Goal: Task Accomplishment & Management: Manage account settings

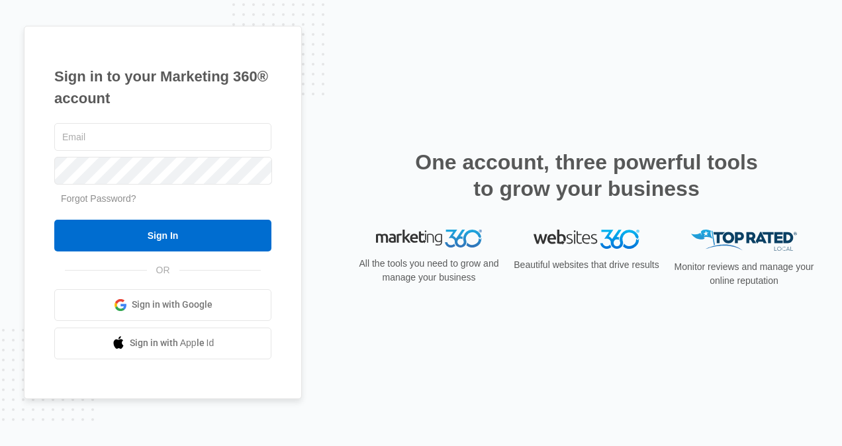
type input "[DOMAIN_NAME][EMAIL_ADDRESS][DOMAIN_NAME]"
click at [54, 220] on input "Sign In" at bounding box center [162, 236] width 217 height 32
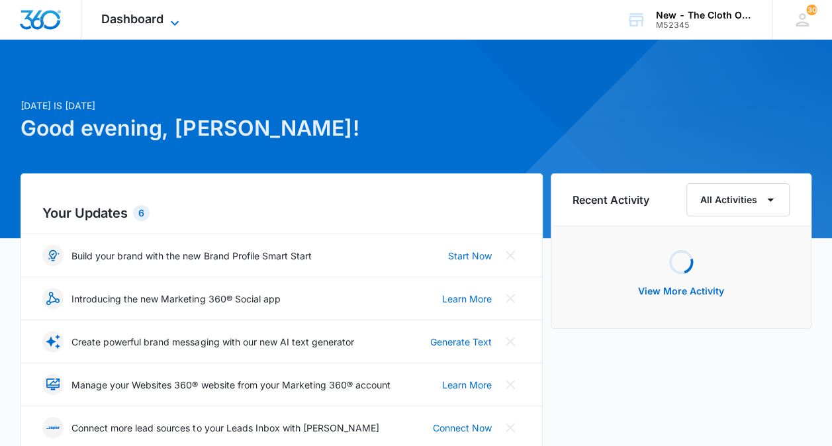
click at [144, 24] on span "Dashboard" at bounding box center [132, 19] width 62 height 14
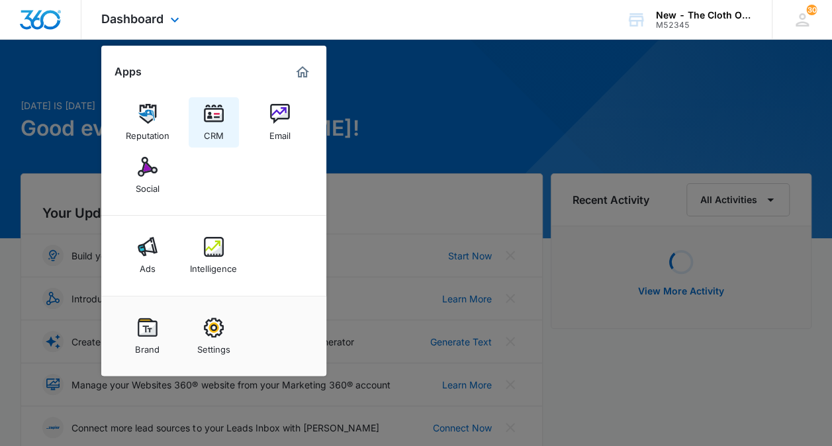
click at [223, 111] on img at bounding box center [214, 114] width 20 height 20
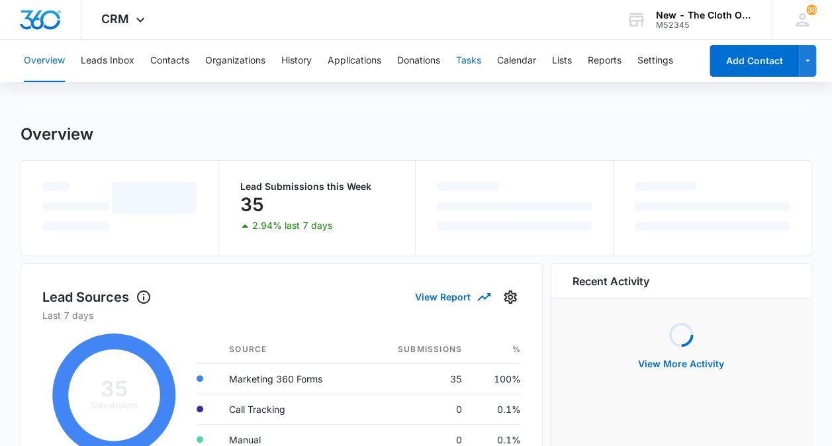
click at [460, 76] on button "Tasks" at bounding box center [468, 61] width 25 height 42
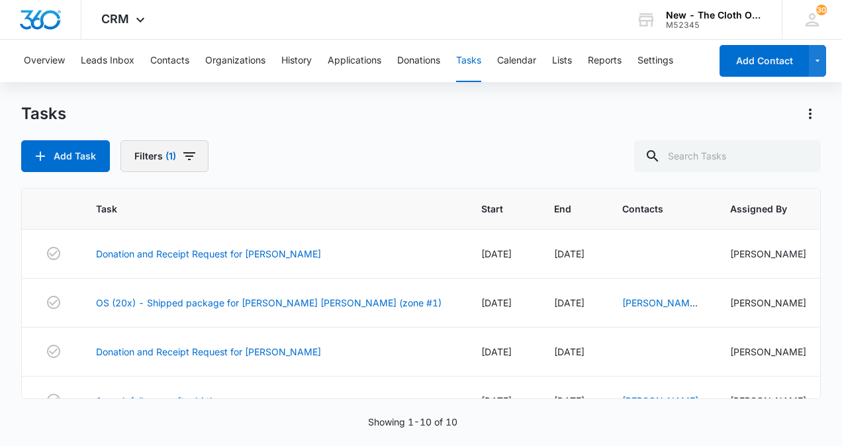
click at [172, 164] on button "Filters (1)" at bounding box center [165, 156] width 88 height 32
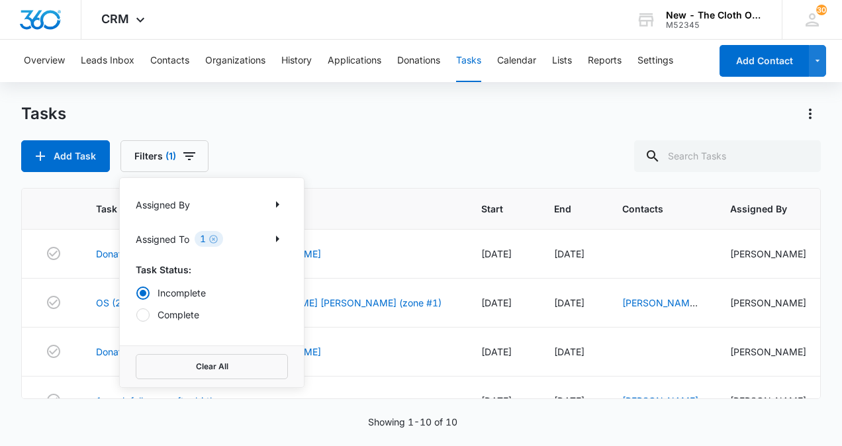
click at [144, 317] on div at bounding box center [142, 315] width 13 height 13
click at [136, 315] on input "Complete" at bounding box center [136, 315] width 1 height 1
radio input "false"
radio input "true"
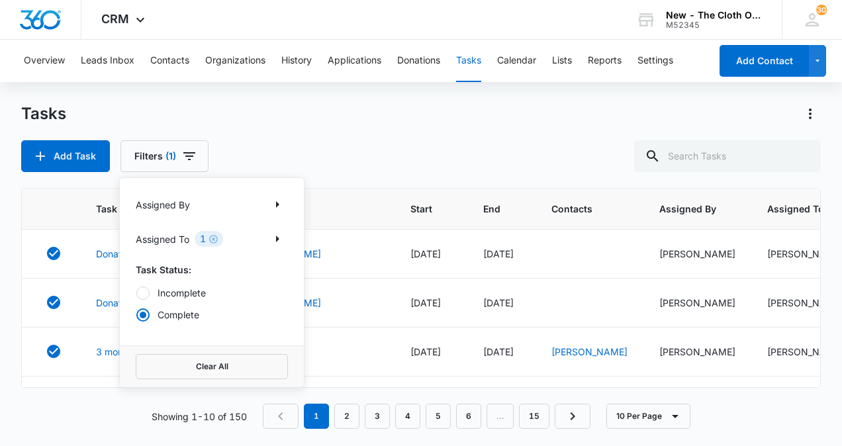
click at [286, 128] on div "Tasks Add Task Filters (1) Assigned By Assigned To 1 Task Status: Incomplete Co…" at bounding box center [421, 137] width 800 height 69
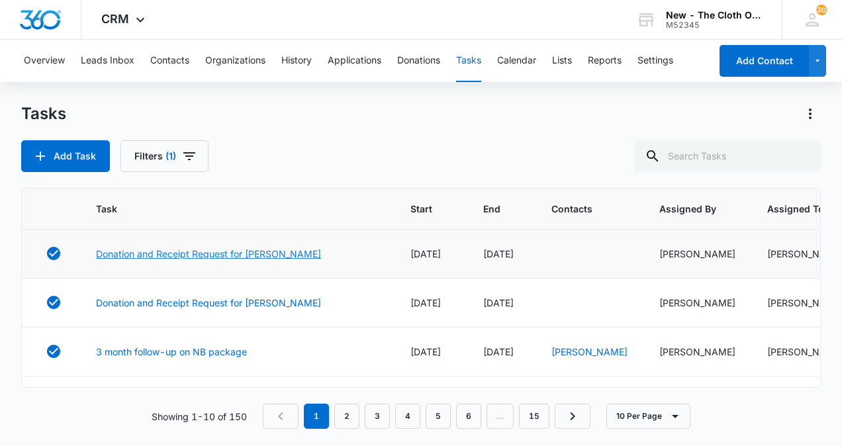
click at [264, 254] on link "Donation and Receipt Request for JENNIFER GUDEA" at bounding box center [208, 254] width 225 height 14
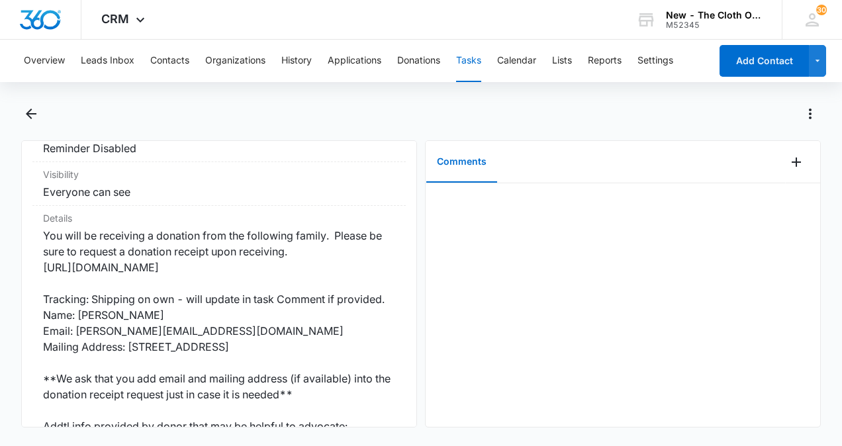
scroll to position [219, 0]
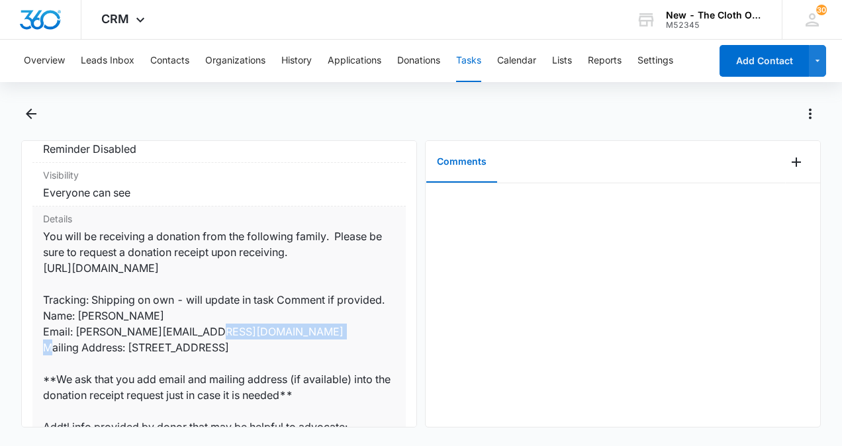
drag, startPoint x: 154, startPoint y: 363, endPoint x: 195, endPoint y: 360, distance: 41.8
click at [195, 360] on dd "You will be receiving a donation from the following family. Please be sure to r…" at bounding box center [219, 331] width 352 height 207
drag, startPoint x: 195, startPoint y: 360, endPoint x: 206, endPoint y: 362, distance: 10.7
click at [206, 362] on dd "You will be receiving a donation from the following family. Please be sure to r…" at bounding box center [219, 331] width 352 height 207
drag, startPoint x: 203, startPoint y: 369, endPoint x: 183, endPoint y: 370, distance: 19.2
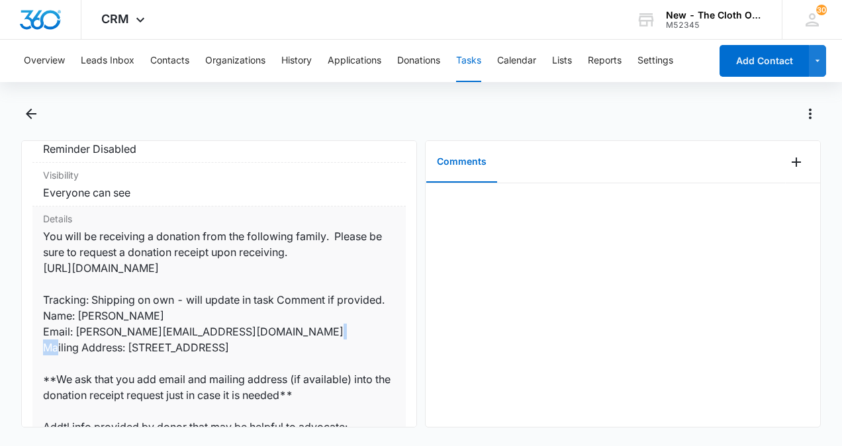
click at [183, 370] on dd "You will be receiving a donation from the following family. Please be sure to r…" at bounding box center [219, 331] width 352 height 207
drag, startPoint x: 183, startPoint y: 370, endPoint x: 75, endPoint y: 371, distance: 107.9
click at [75, 371] on dd "You will be receiving a donation from the following family. Please be sure to r…" at bounding box center [219, 331] width 352 height 207
drag, startPoint x: 75, startPoint y: 371, endPoint x: 91, endPoint y: 370, distance: 15.3
copy dd "jennifer.gudea@gmail.com"
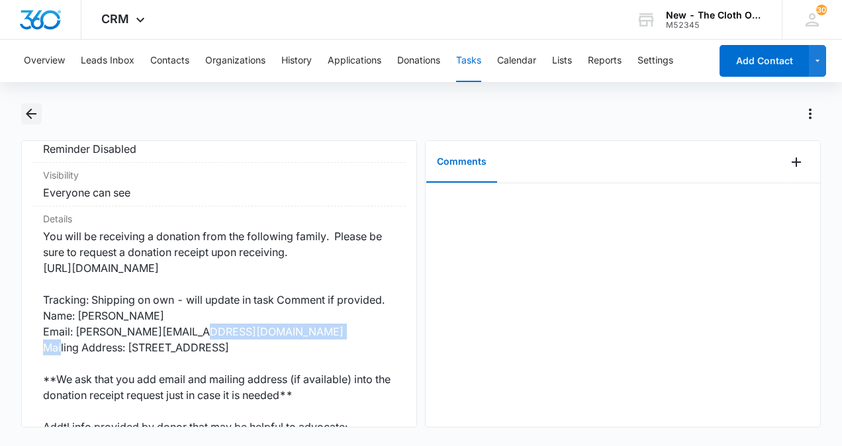
click at [30, 111] on icon "Back" at bounding box center [31, 114] width 16 height 16
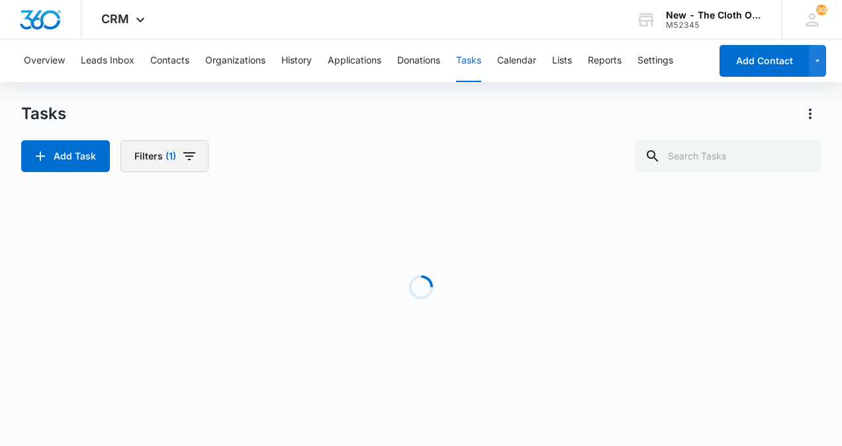
click at [189, 153] on icon "button" at bounding box center [189, 156] width 12 height 8
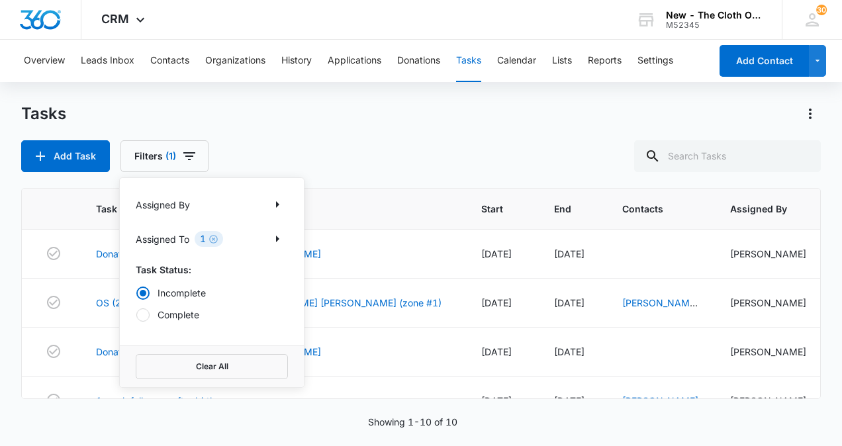
click at [158, 314] on label "Complete" at bounding box center [212, 315] width 152 height 14
click at [136, 315] on input "Complete" at bounding box center [136, 315] width 1 height 1
radio input "false"
radio input "true"
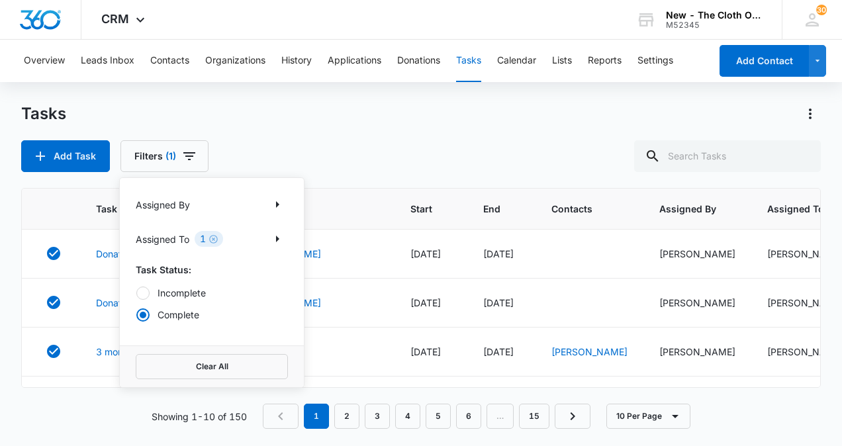
click at [142, 297] on div at bounding box center [142, 293] width 13 height 13
click at [136, 293] on input "Incomplete" at bounding box center [136, 293] width 1 height 1
radio input "true"
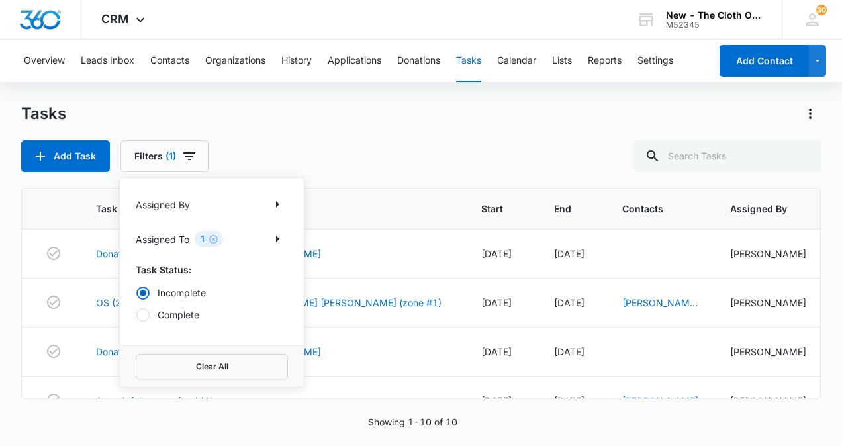
click at [370, 114] on div "Tasks" at bounding box center [421, 113] width 800 height 21
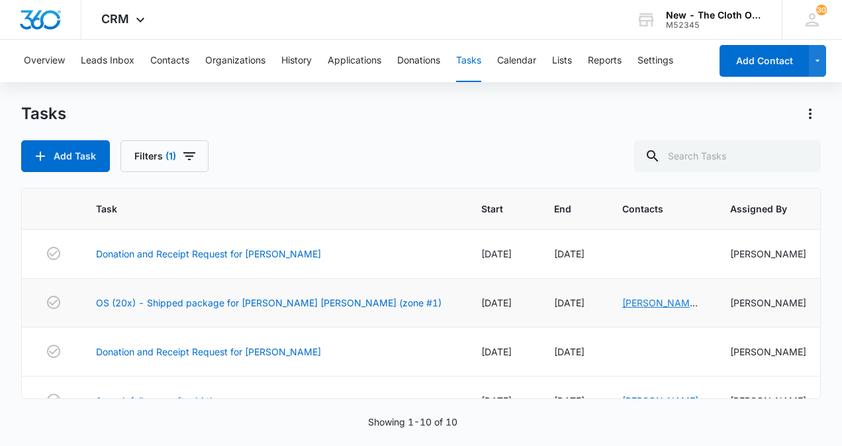
click at [622, 303] on link "Leah Ana Pizano Reyes" at bounding box center [660, 309] width 76 height 25
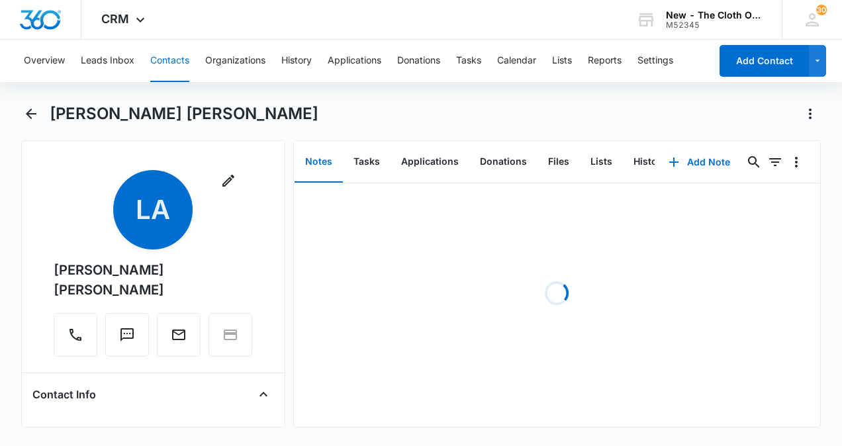
click at [596, 303] on div "Loading" at bounding box center [558, 293] width 506 height 199
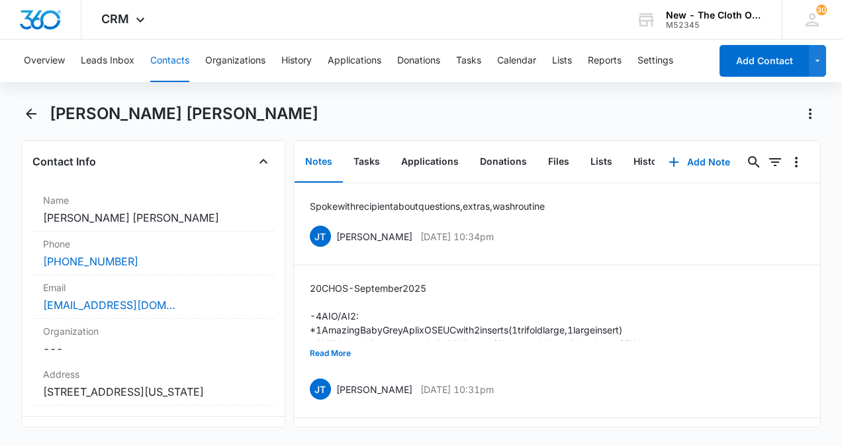
scroll to position [233, 0]
click at [371, 163] on button "Tasks" at bounding box center [367, 162] width 48 height 41
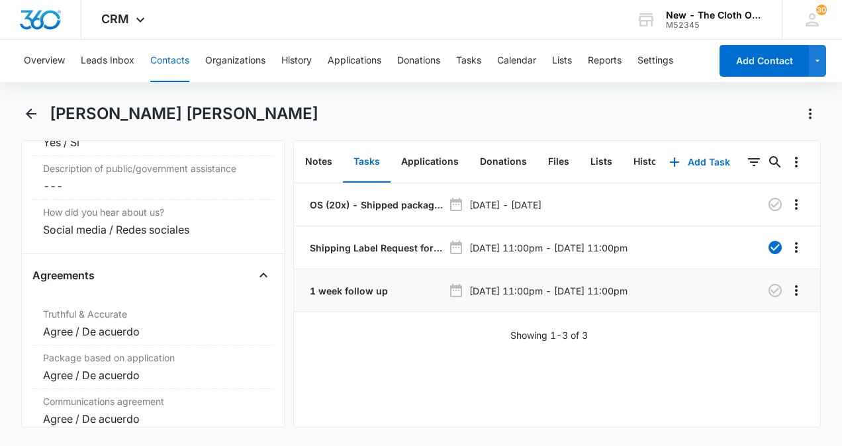
scroll to position [2738, 0]
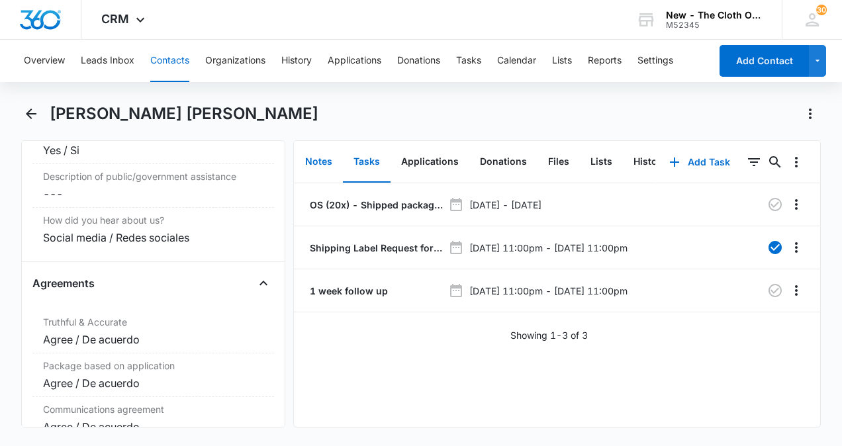
click at [326, 164] on button "Notes" at bounding box center [319, 162] width 48 height 41
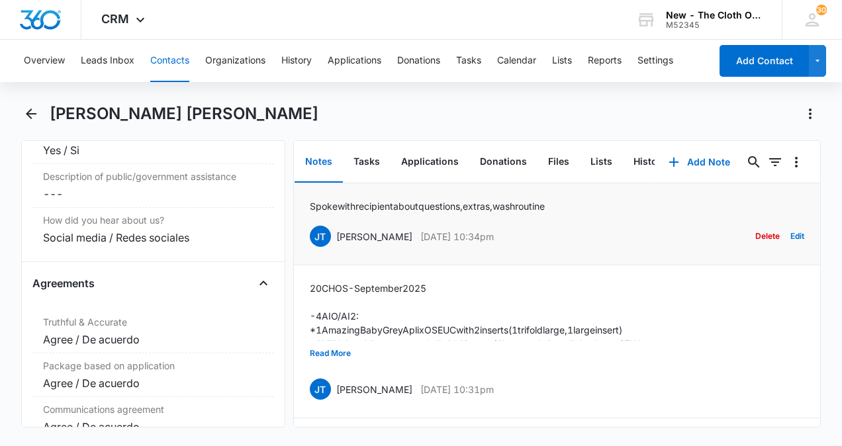
click at [564, 234] on div "JT Jennifer Taylor Sep 28, 2025 at 10:34pm Delete Edit" at bounding box center [557, 236] width 495 height 25
click at [391, 160] on button "Applications" at bounding box center [430, 162] width 79 height 41
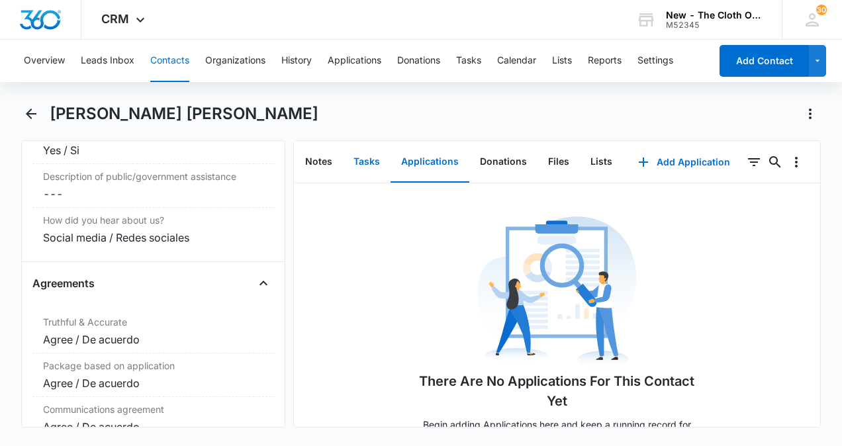
click at [379, 155] on button "Tasks" at bounding box center [367, 162] width 48 height 41
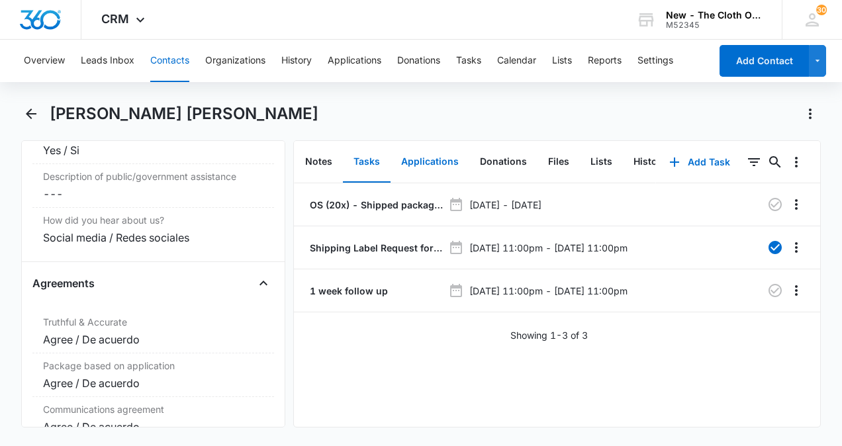
click at [442, 155] on button "Applications" at bounding box center [430, 162] width 79 height 41
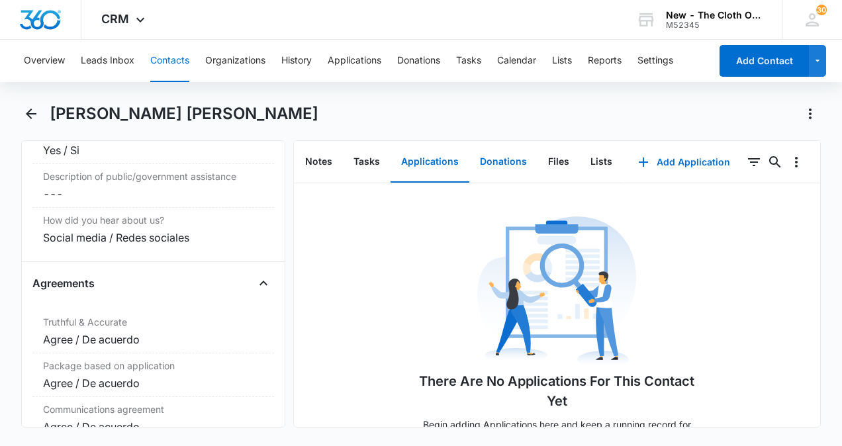
click at [509, 160] on button "Donations" at bounding box center [504, 162] width 68 height 41
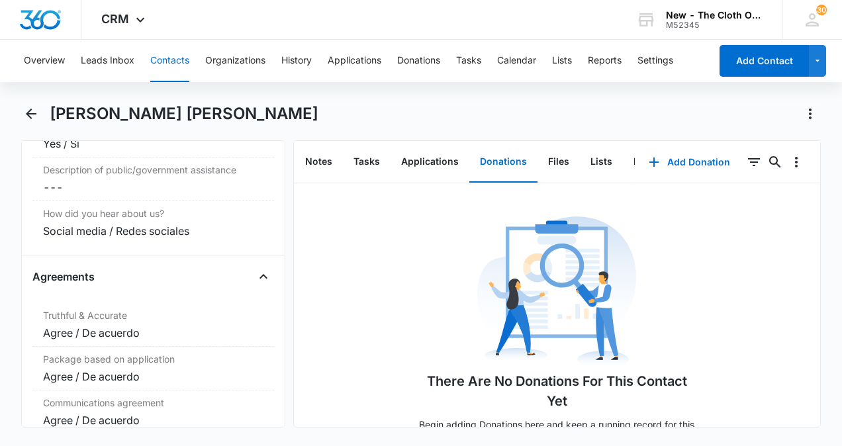
scroll to position [2744, 0]
click at [379, 167] on button "Tasks" at bounding box center [367, 162] width 48 height 41
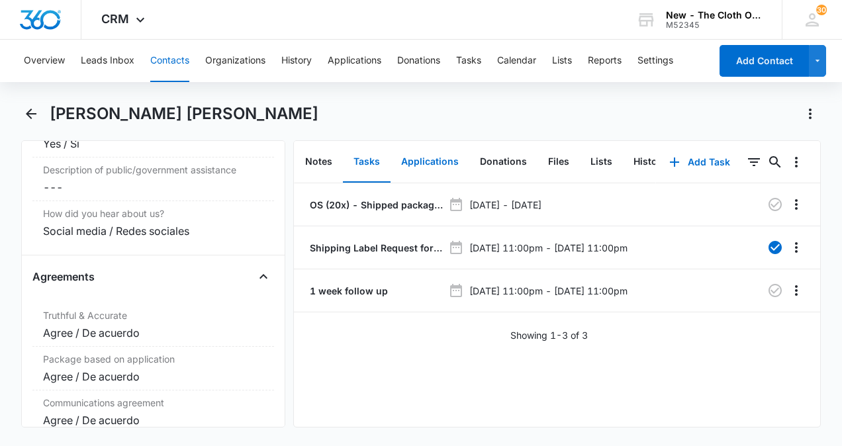
click at [429, 172] on button "Applications" at bounding box center [430, 162] width 79 height 41
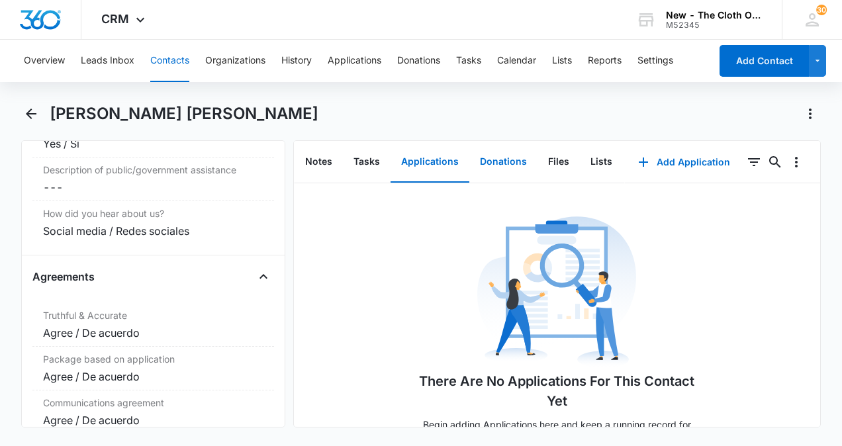
click at [511, 164] on button "Donations" at bounding box center [504, 162] width 68 height 41
click at [560, 164] on button "Files" at bounding box center [559, 162] width 42 height 41
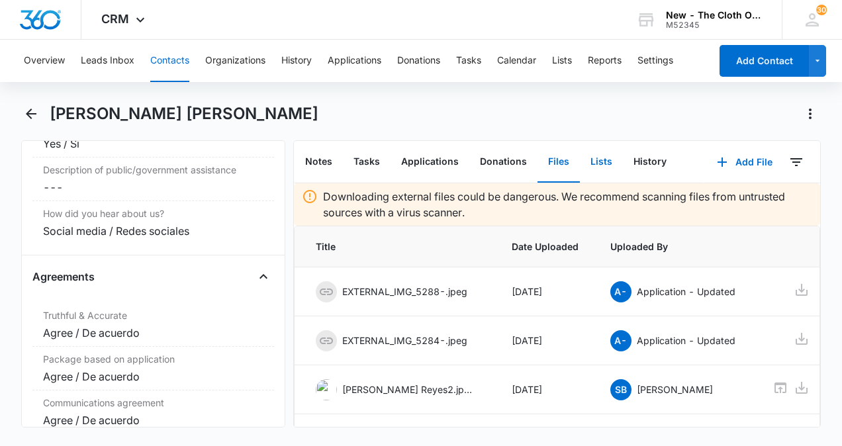
click at [604, 161] on button "Lists" at bounding box center [601, 162] width 43 height 41
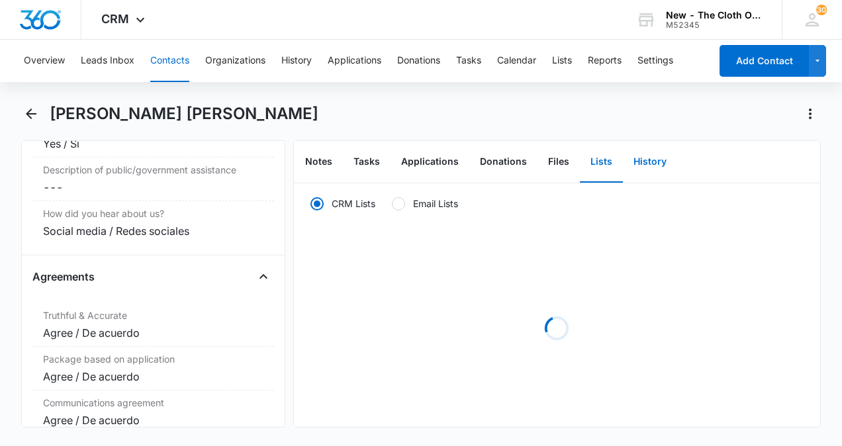
click at [649, 162] on button "History" at bounding box center [650, 162] width 54 height 41
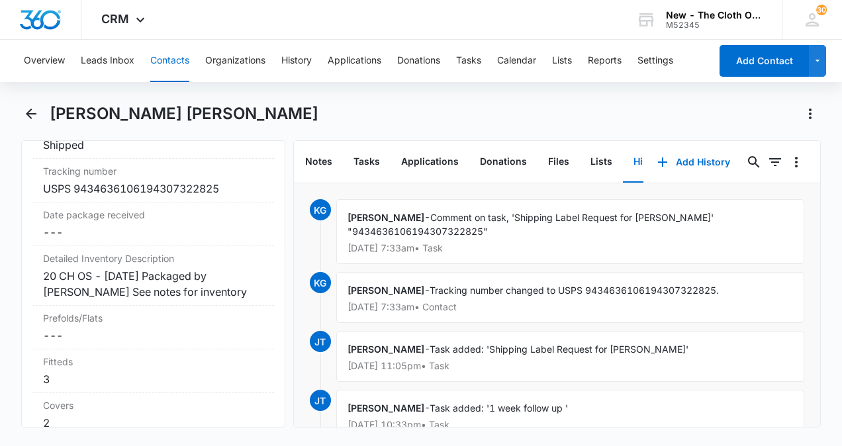
scroll to position [3265, 0]
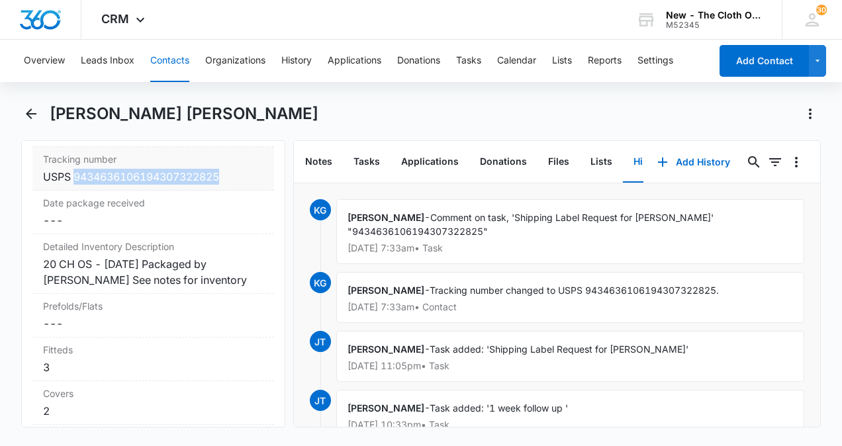
drag, startPoint x: 75, startPoint y: 168, endPoint x: 225, endPoint y: 171, distance: 149.7
click at [225, 171] on div "USPS 9434636106194307322825" at bounding box center [153, 177] width 221 height 16
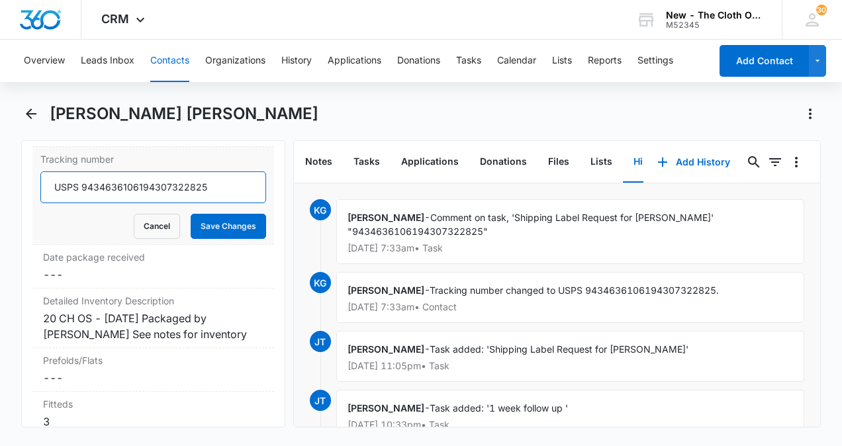
drag, startPoint x: 83, startPoint y: 180, endPoint x: 212, endPoint y: 181, distance: 129.1
click at [212, 181] on input "USPS 9434636106194307322825" at bounding box center [153, 188] width 226 height 32
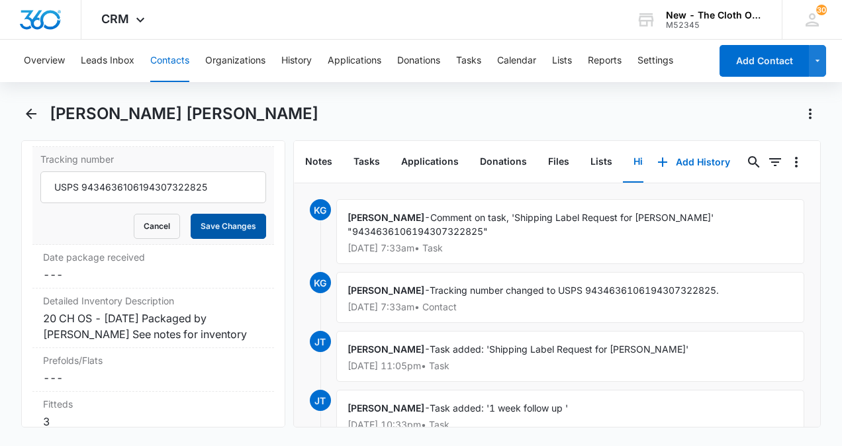
click at [222, 228] on button "Save Changes" at bounding box center [228, 226] width 75 height 25
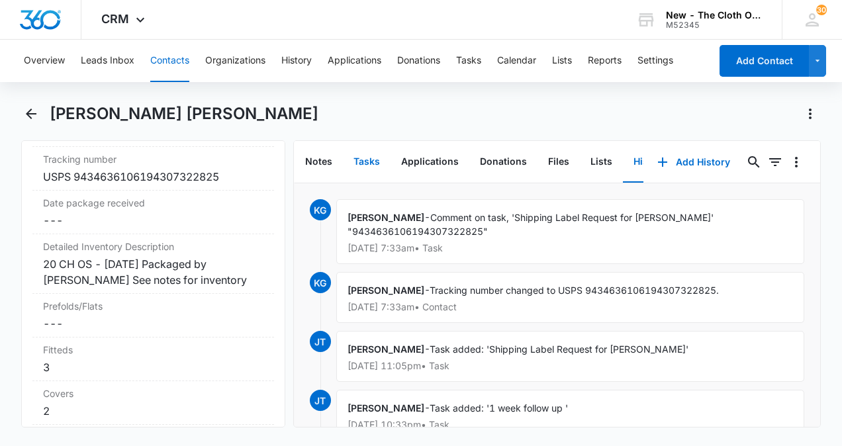
click at [364, 152] on button "Tasks" at bounding box center [367, 162] width 48 height 41
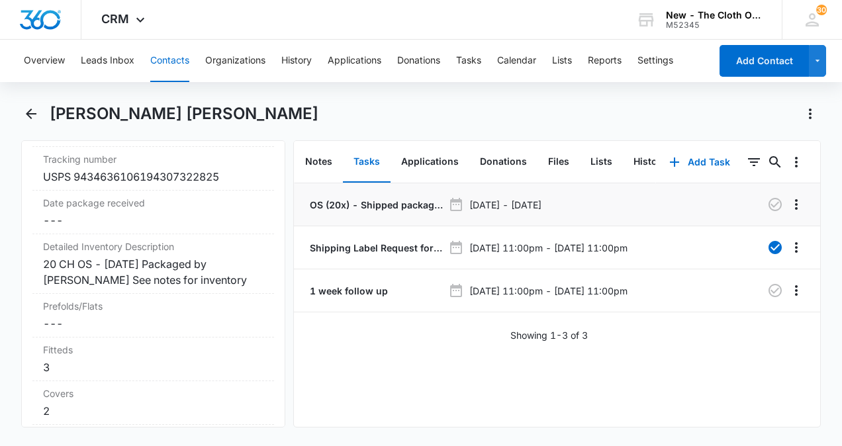
click at [397, 201] on p "OS (20x) - Shipped package for Leah Ana Pizano Reyes (zone #1)" at bounding box center [375, 205] width 136 height 14
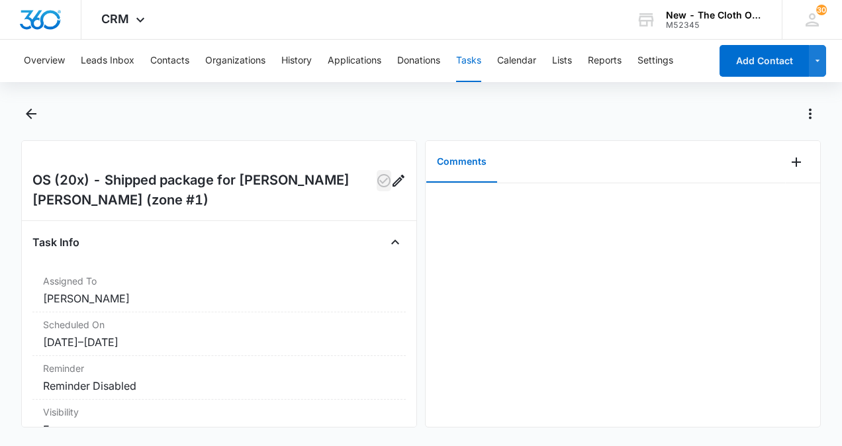
click at [377, 182] on icon "button" at bounding box center [383, 180] width 13 height 13
click at [32, 117] on icon "Back" at bounding box center [31, 114] width 16 height 16
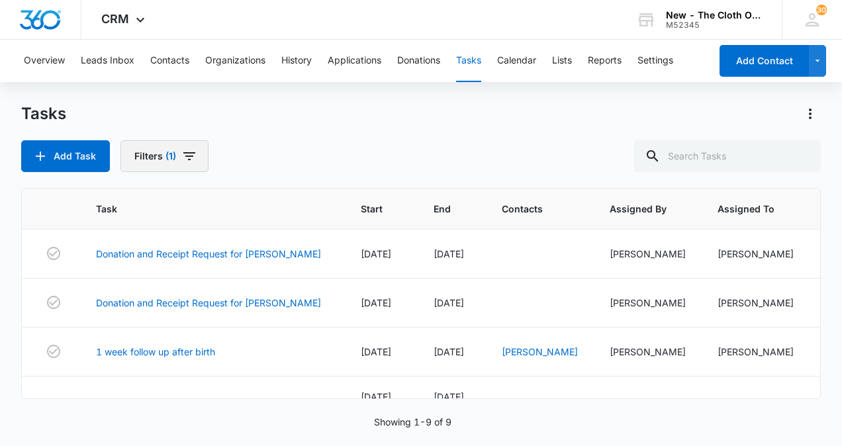
click at [169, 160] on span "(1)" at bounding box center [171, 156] width 11 height 9
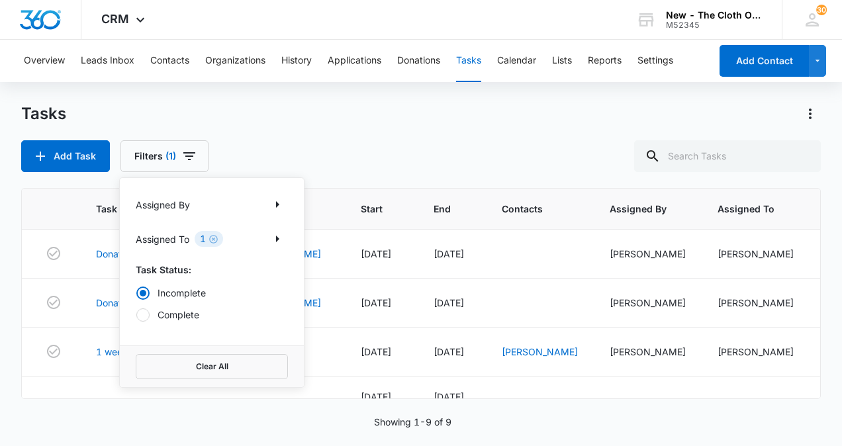
click at [160, 313] on label "Complete" at bounding box center [212, 315] width 152 height 14
click at [136, 315] on input "Complete" at bounding box center [136, 315] width 1 height 1
radio input "false"
radio input "true"
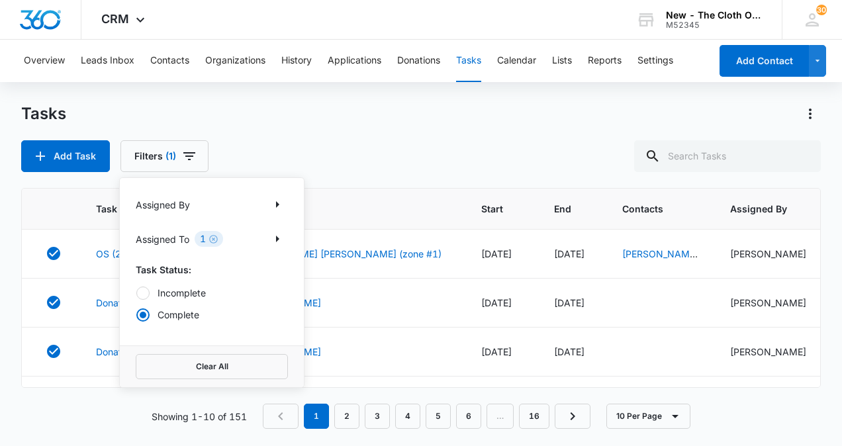
click at [368, 152] on div "Add Task Filters (1) Assigned By Assigned To 1 Task Status: Incomplete Complete…" at bounding box center [421, 156] width 800 height 32
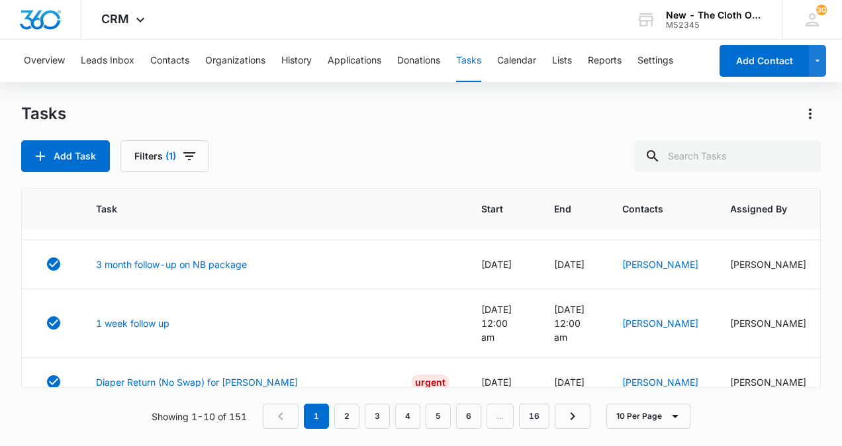
scroll to position [132, 0]
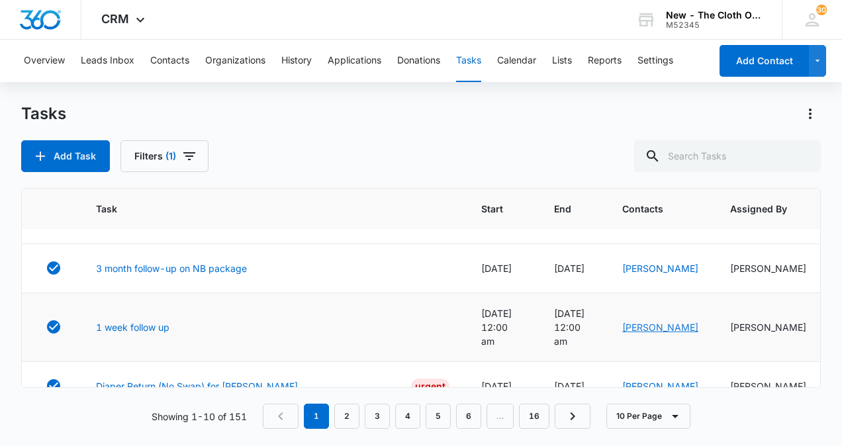
click at [622, 322] on link "Zachary Thor" at bounding box center [660, 327] width 76 height 11
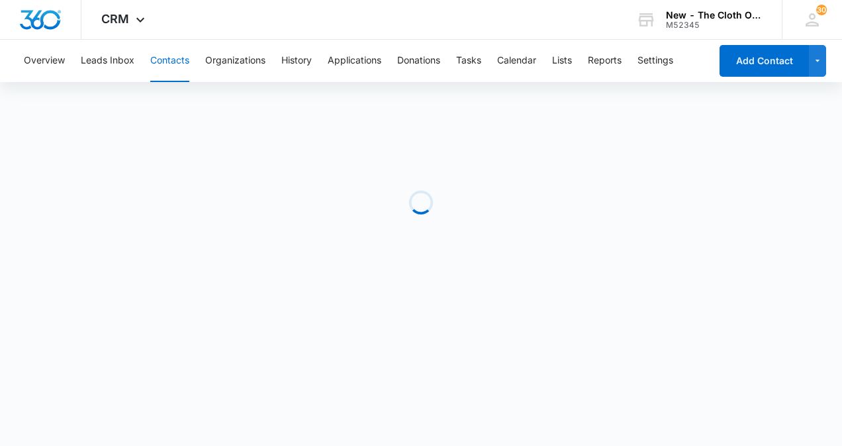
click at [609, 322] on body "CRM Apps Reputation CRM Email Social Ads Intelligence Brand Settings New - The …" at bounding box center [421, 223] width 842 height 446
click at [636, 277] on div "Loading" at bounding box center [421, 202] width 800 height 199
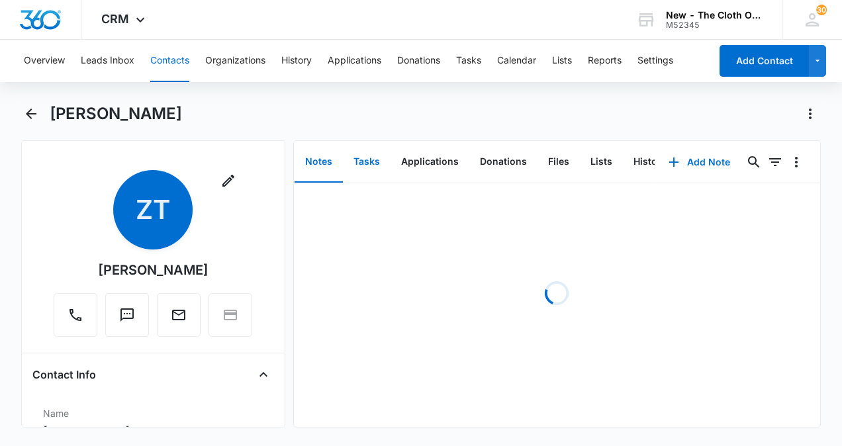
click at [375, 164] on button "Tasks" at bounding box center [367, 162] width 48 height 41
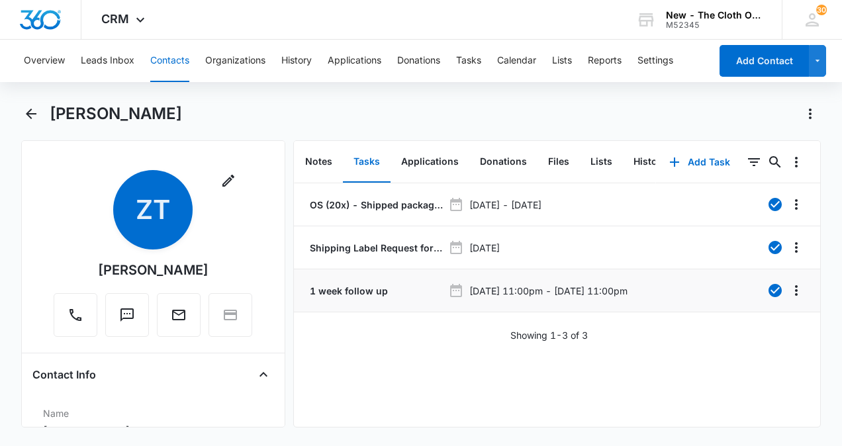
click at [352, 291] on p "1 week follow up" at bounding box center [347, 291] width 81 height 14
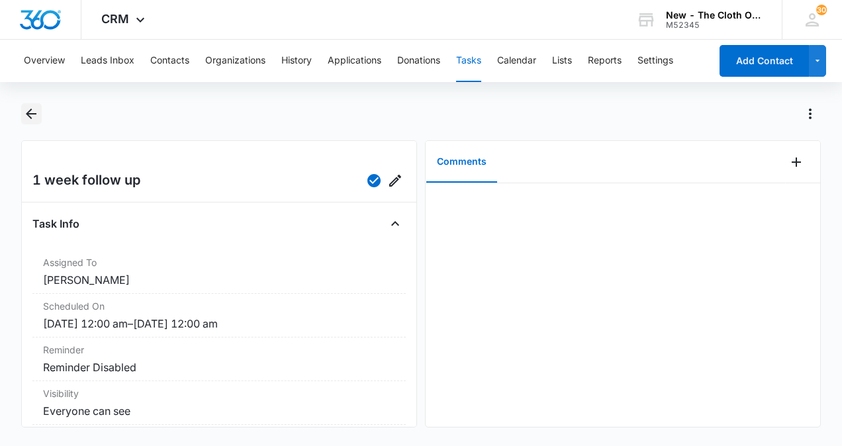
click at [35, 118] on icon "Back" at bounding box center [31, 114] width 16 height 16
